Goal: Information Seeking & Learning: Learn about a topic

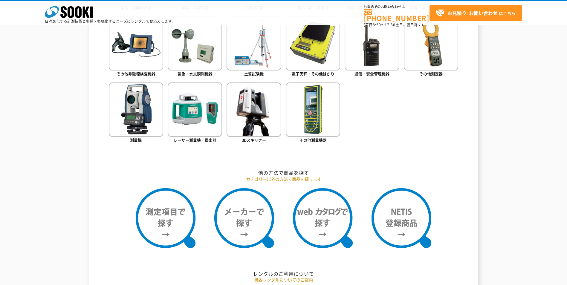
scroll to position [449, 0]
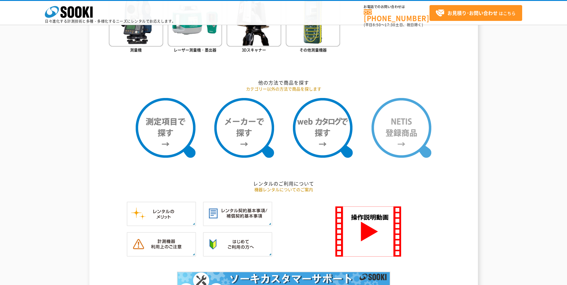
click at [388, 130] on img at bounding box center [402, 128] width 60 height 60
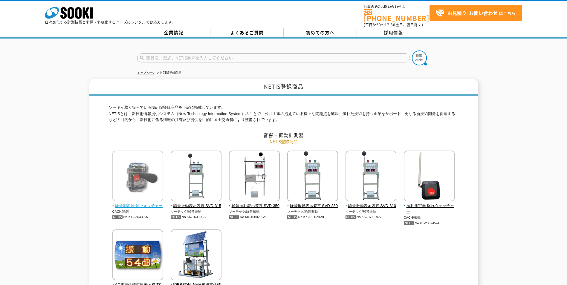
click at [140, 168] on img at bounding box center [137, 177] width 51 height 52
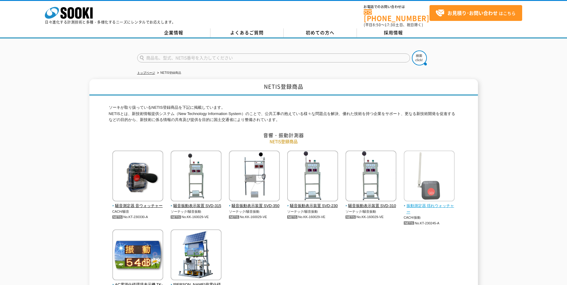
click at [434, 176] on img at bounding box center [429, 177] width 51 height 52
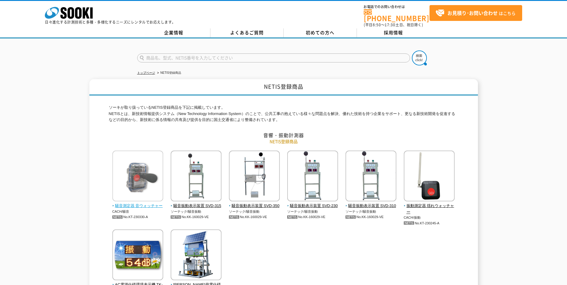
click at [145, 174] on img at bounding box center [137, 177] width 51 height 52
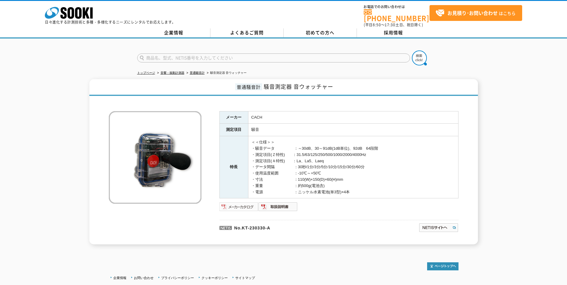
click at [238, 204] on img at bounding box center [239, 207] width 39 height 10
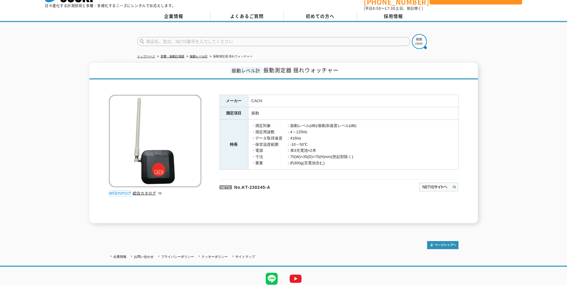
scroll to position [6, 0]
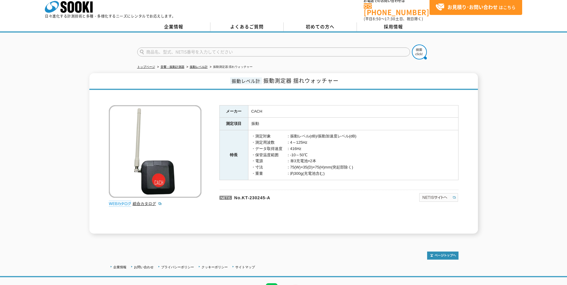
click at [448, 195] on img at bounding box center [439, 198] width 40 height 10
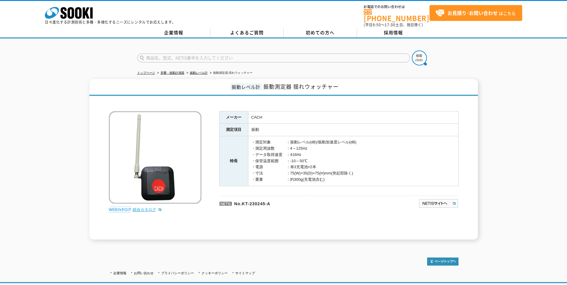
click at [141, 208] on link "総合カタログ" at bounding box center [147, 210] width 29 height 4
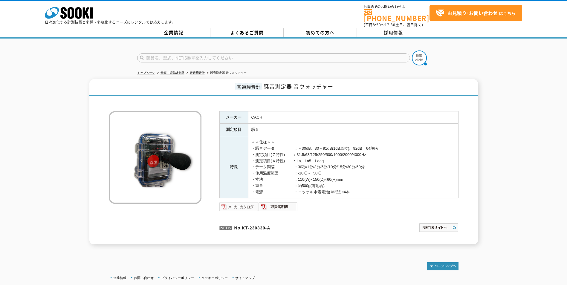
click at [248, 204] on img at bounding box center [239, 207] width 39 height 10
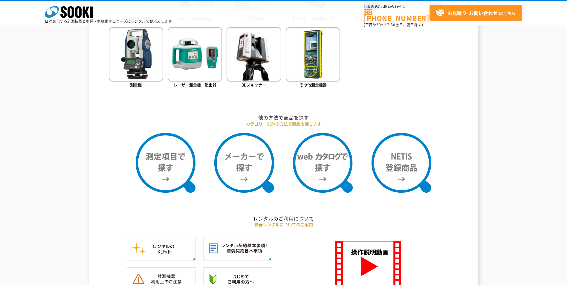
scroll to position [509, 0]
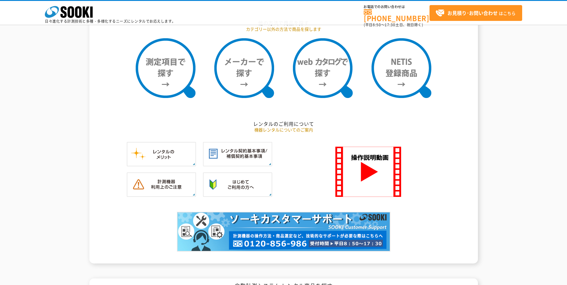
click at [416, 102] on ul at bounding box center [284, 75] width 350 height 74
click at [410, 78] on img at bounding box center [402, 68] width 60 height 60
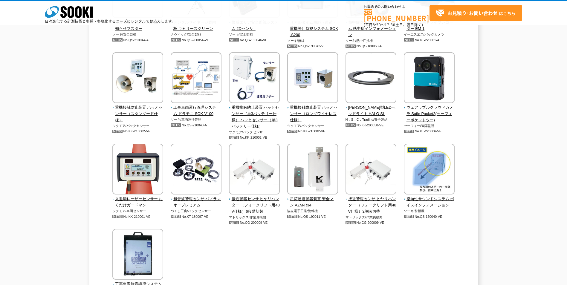
scroll to position [1346, 0]
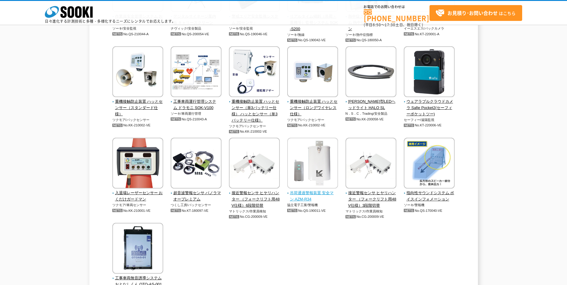
click at [302, 193] on span "吊荷通過警報装置 安全マン AZM-R34" at bounding box center [312, 196] width 51 height 13
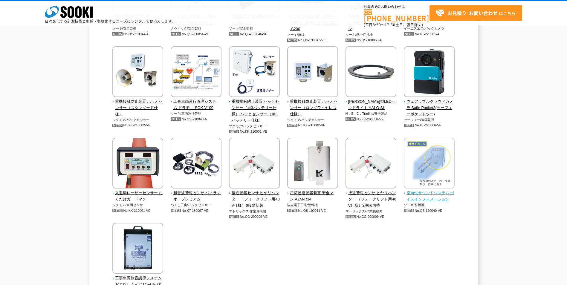
click at [425, 162] on img at bounding box center [429, 164] width 51 height 52
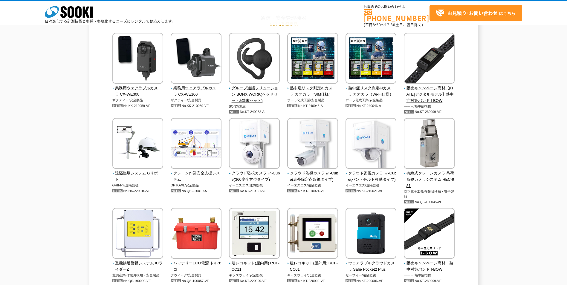
scroll to position [986, 0]
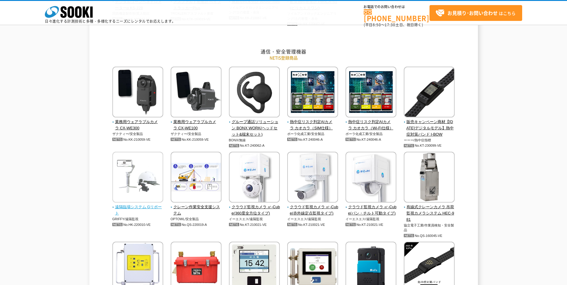
click at [135, 175] on img at bounding box center [137, 178] width 51 height 52
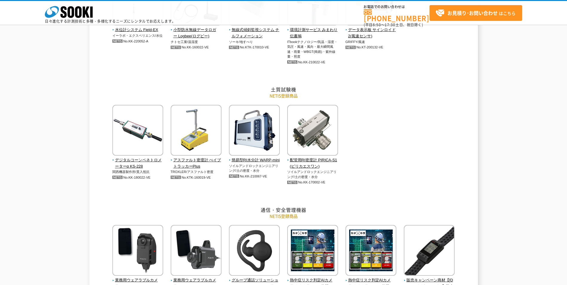
scroll to position [837, 0]
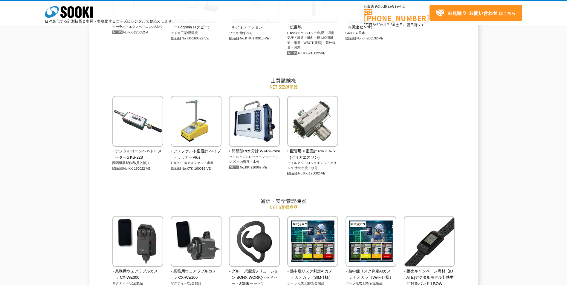
click at [413, 191] on div "ソーキが取り扱っているNETIS登録商品を下記に掲載しています。 NETISとは、新技術情報提供システム（New Technology Information…" at bounding box center [284, 206] width 350 height 1951
click at [94, 153] on div "NETIS登録商品 ソーキが取り扱っているNETIS登録商品を下記に掲載しています。 NETISとは、新技術情報提供システム（New Technology I…" at bounding box center [283, 201] width 389 height 1973
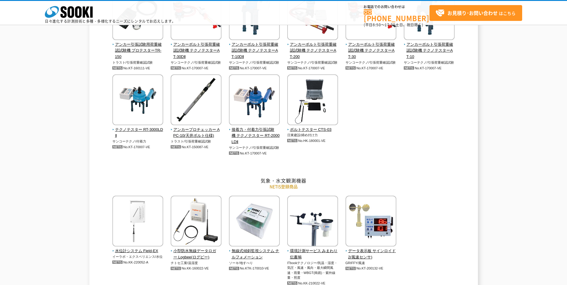
scroll to position [597, 0]
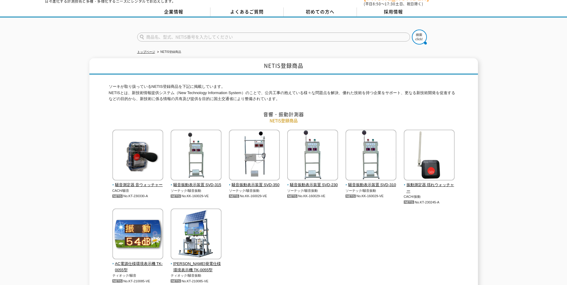
scroll to position [30, 0]
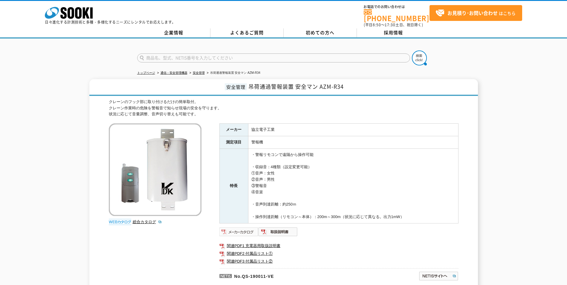
click at [245, 229] on img at bounding box center [239, 232] width 39 height 10
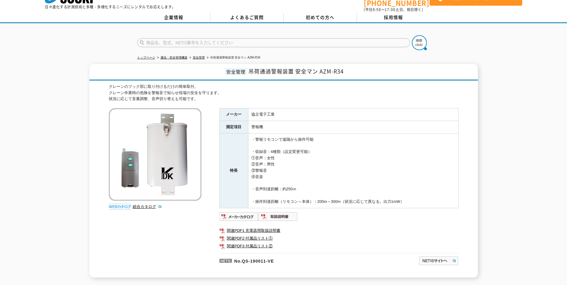
scroll to position [65, 0]
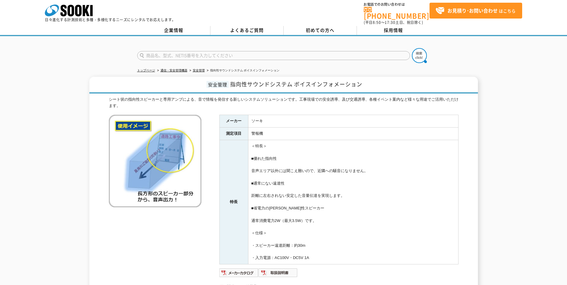
scroll to position [93, 0]
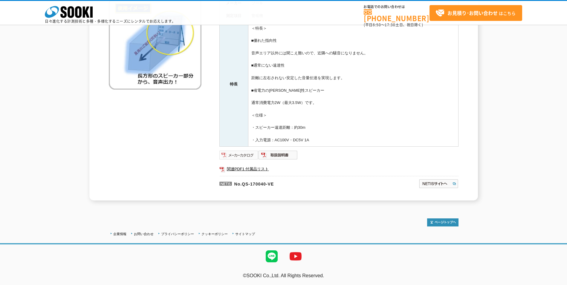
click at [244, 156] on img at bounding box center [239, 155] width 39 height 10
click at [68, 119] on div "安全管理 指向性サウンドシステム ボイスインフォメーション シート状の指向性スピーカーと専用アンプによる、音で情報を発信する新しいシステムソリューションです。…" at bounding box center [283, 80] width 567 height 242
